Goal: Find specific page/section: Find specific page/section

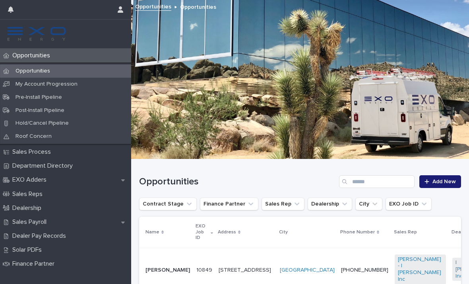
click at [37, 177] on p "EXO Adders" at bounding box center [31, 180] width 44 height 8
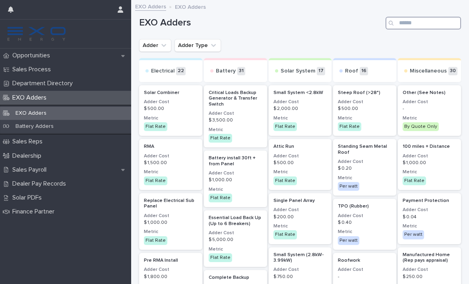
click at [413, 25] on input "Search" at bounding box center [424, 23] width 76 height 13
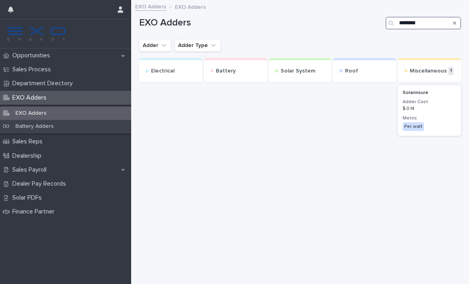
type input "*********"
